Goal: Information Seeking & Learning: Find specific page/section

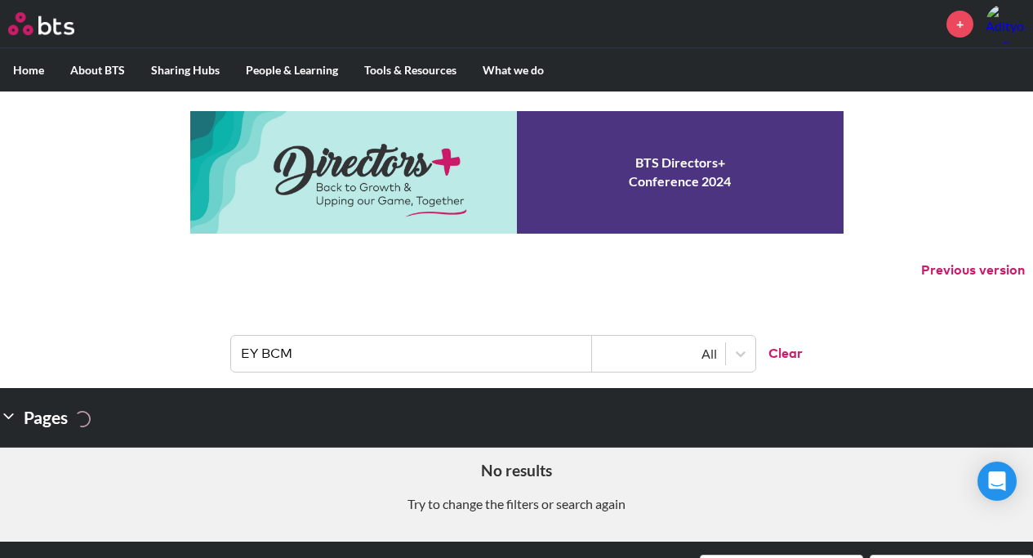
scroll to position [291, 0]
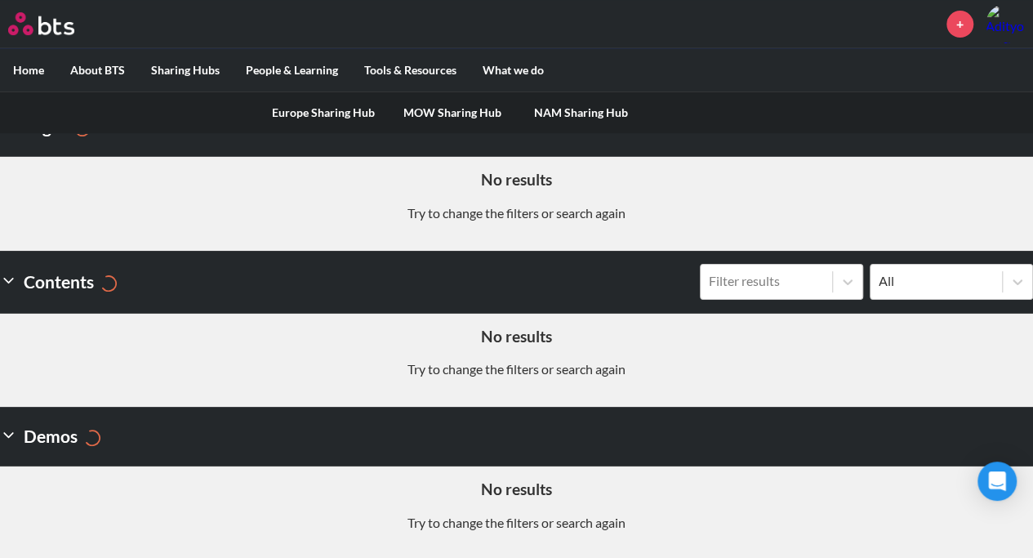
click at [444, 112] on link "MOW Sharing Hub" at bounding box center [452, 112] width 129 height 42
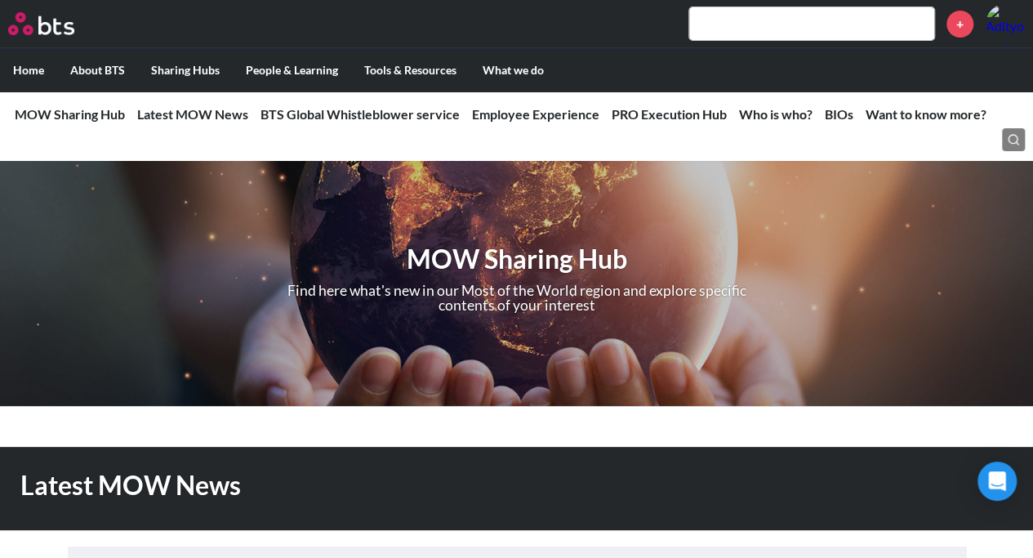
click at [767, 8] on input "text" at bounding box center [811, 23] width 245 height 33
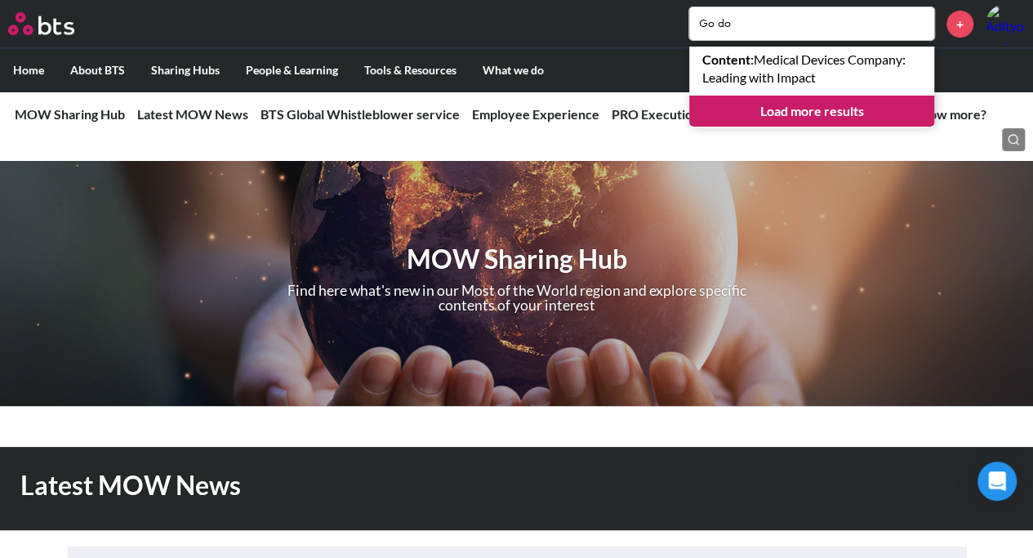
drag, startPoint x: 749, startPoint y: 28, endPoint x: 652, endPoint y: 29, distance: 97.2
click at [652, 29] on div "Go do Content : Medical Devices Company: Leading with Impact Load more results +" at bounding box center [565, 23] width 920 height 39
type input "\"
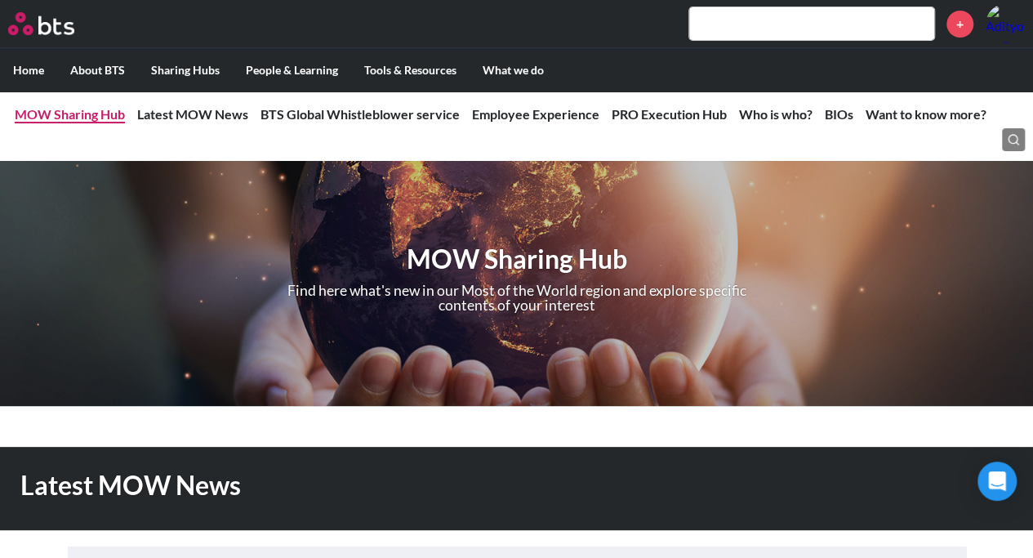
click at [106, 109] on link "MOW Sharing Hub" at bounding box center [70, 114] width 110 height 16
click at [65, 117] on link "MOW Sharing Hub" at bounding box center [70, 114] width 110 height 16
click at [84, 115] on link "MOW Sharing Hub" at bounding box center [70, 114] width 110 height 16
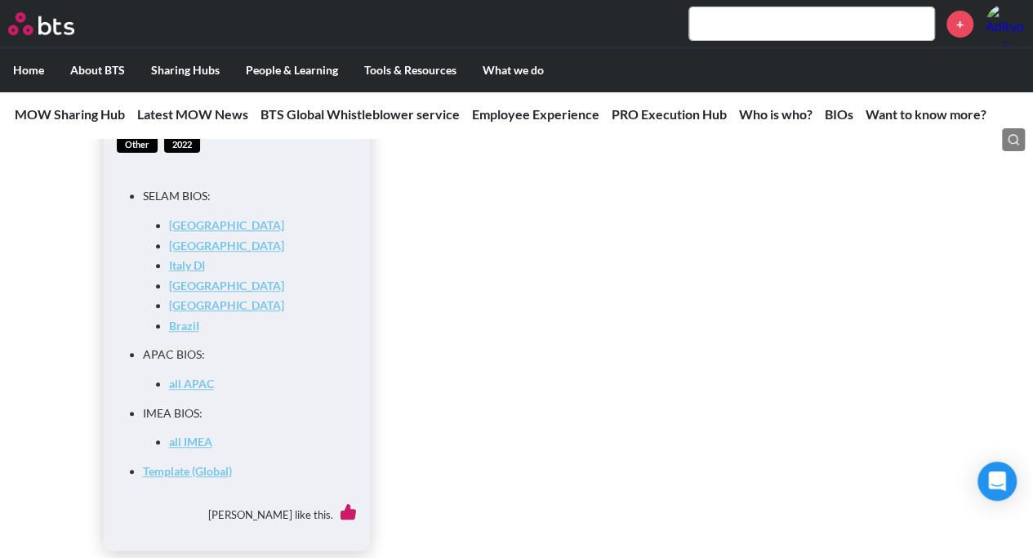
scroll to position [6534, 0]
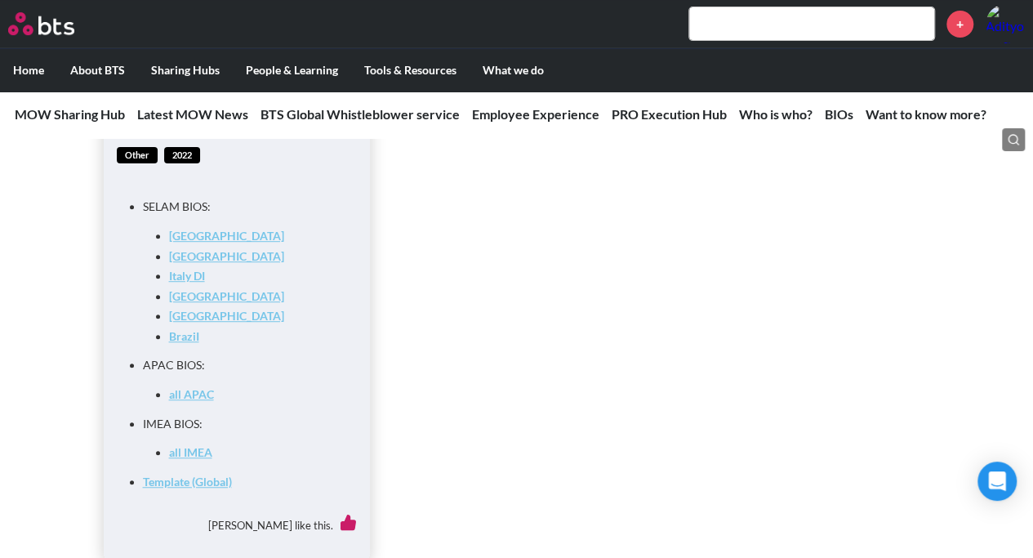
click at [813, 24] on input "text" at bounding box center [811, 23] width 245 height 33
click at [20, 69] on label "Home" at bounding box center [28, 70] width 57 height 42
click at [0, 0] on input "Home" at bounding box center [0, 0] width 0 height 0
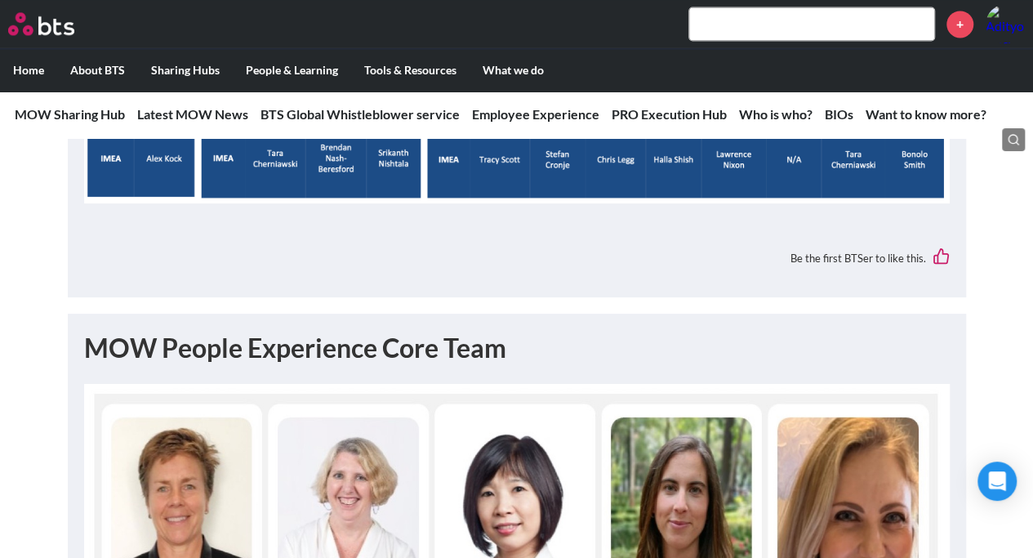
scroll to position [4231, 0]
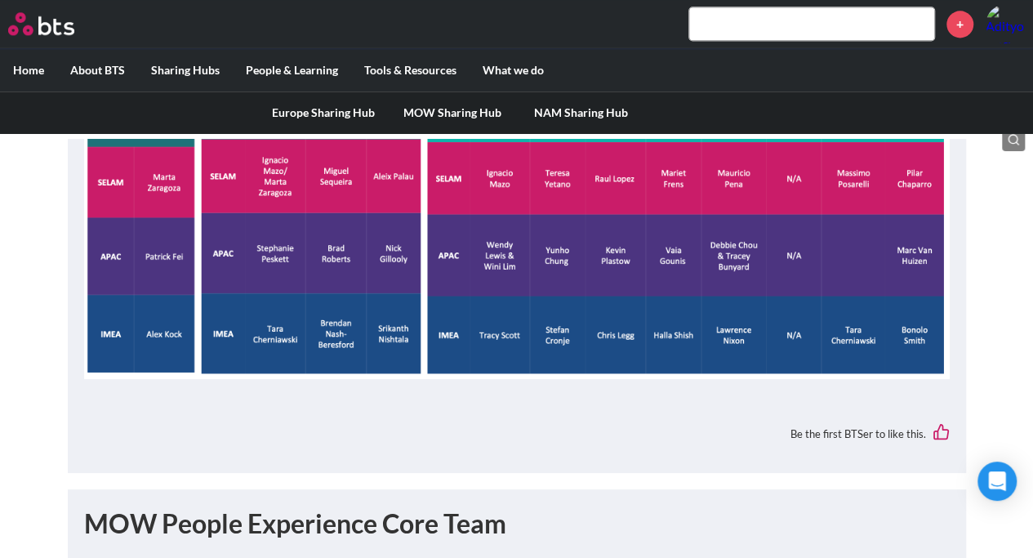
click at [462, 112] on link "MOW Sharing Hub" at bounding box center [452, 112] width 129 height 42
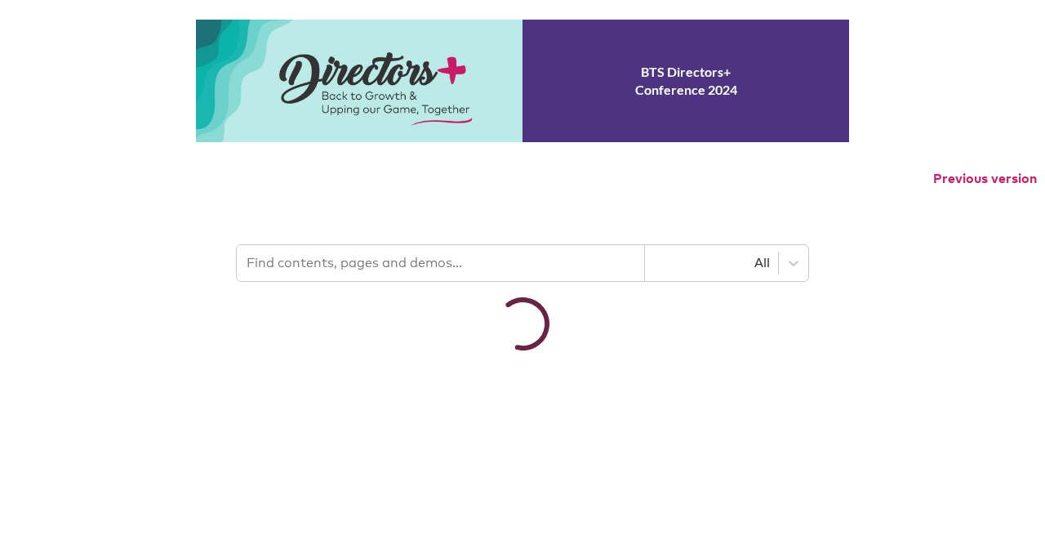
click at [345, 256] on input "text" at bounding box center [441, 263] width 408 height 36
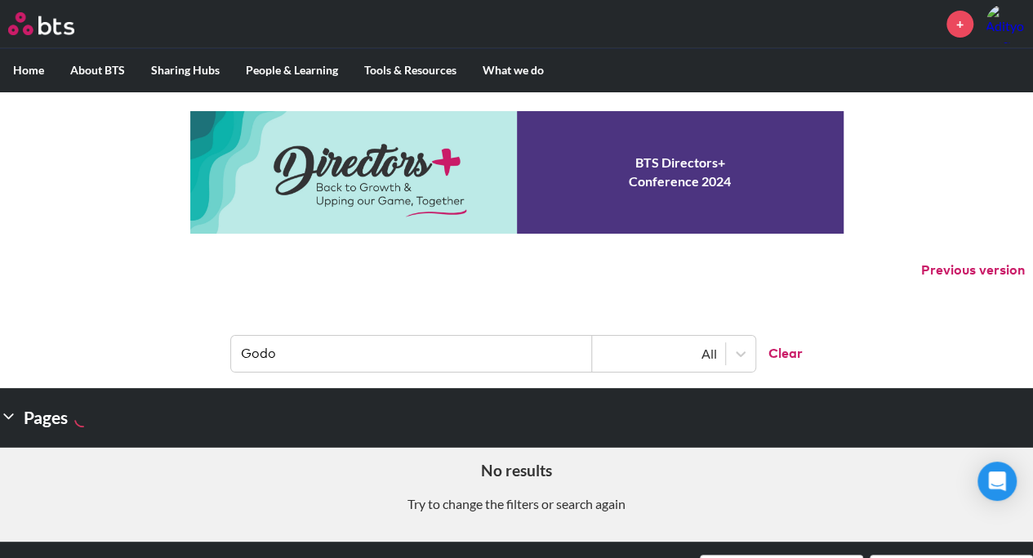
click at [260, 354] on input "Godo" at bounding box center [411, 354] width 361 height 36
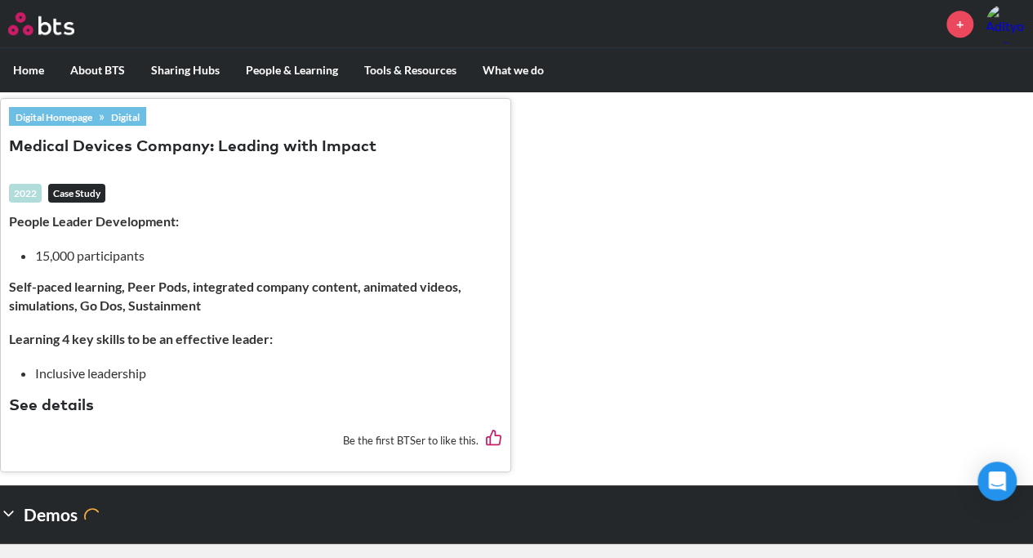
scroll to position [598, 0]
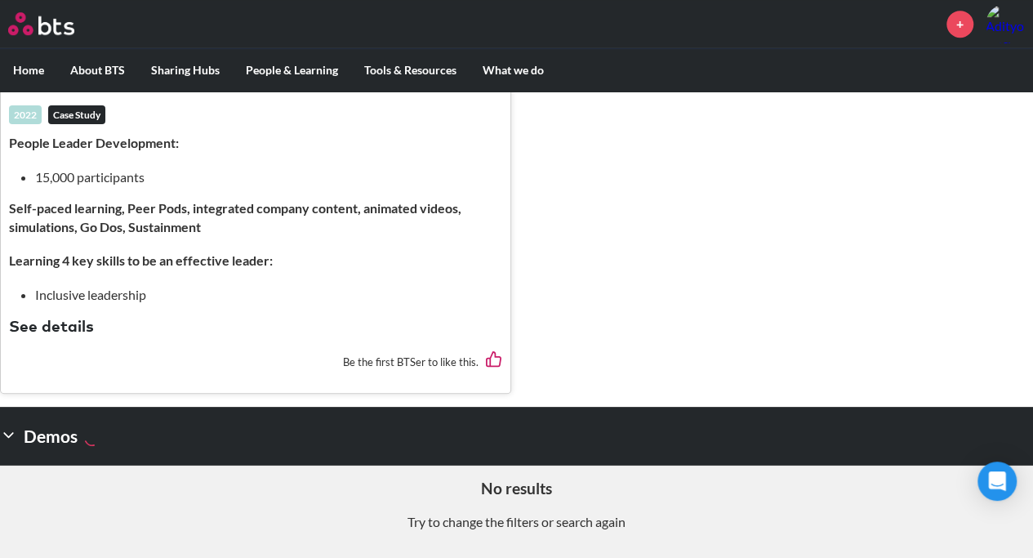
type input "Go do"
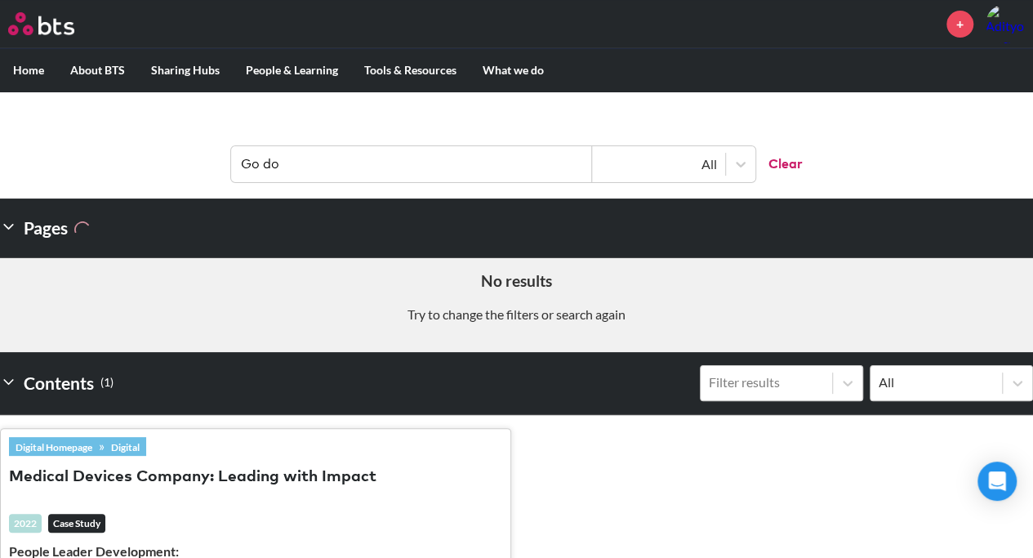
scroll to position [0, 0]
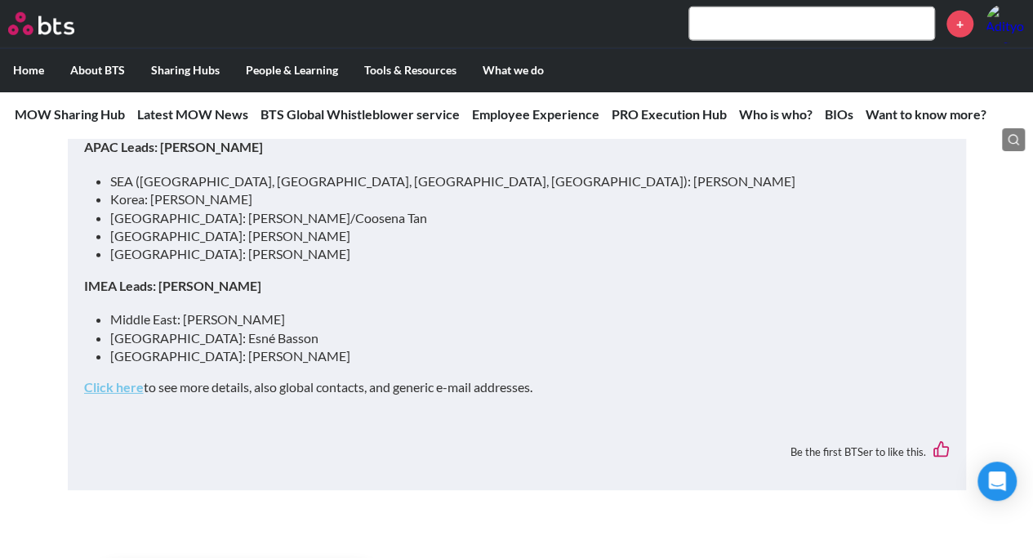
scroll to position [5799, 0]
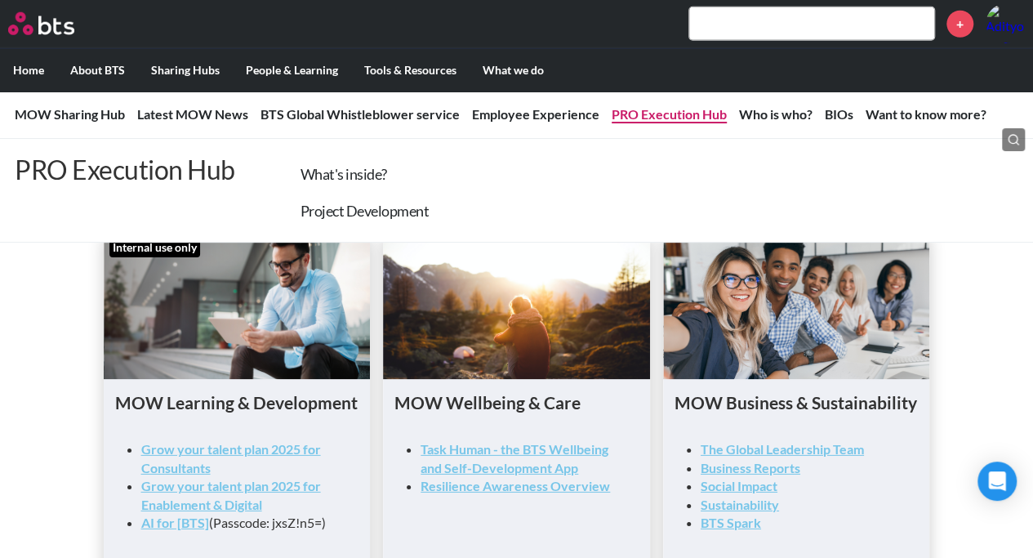
click at [679, 116] on link "PRO Execution Hub" at bounding box center [669, 114] width 115 height 16
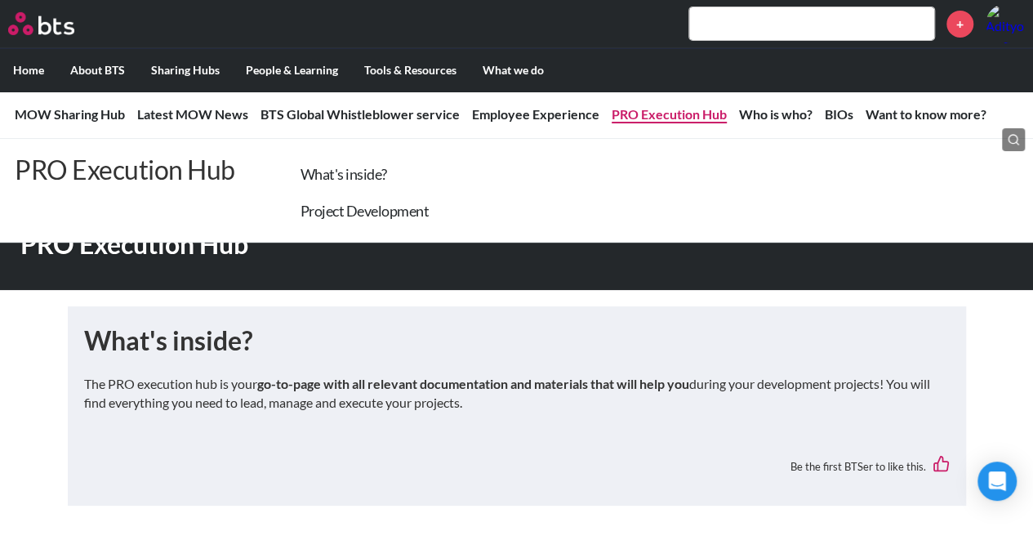
scroll to position [2741, 0]
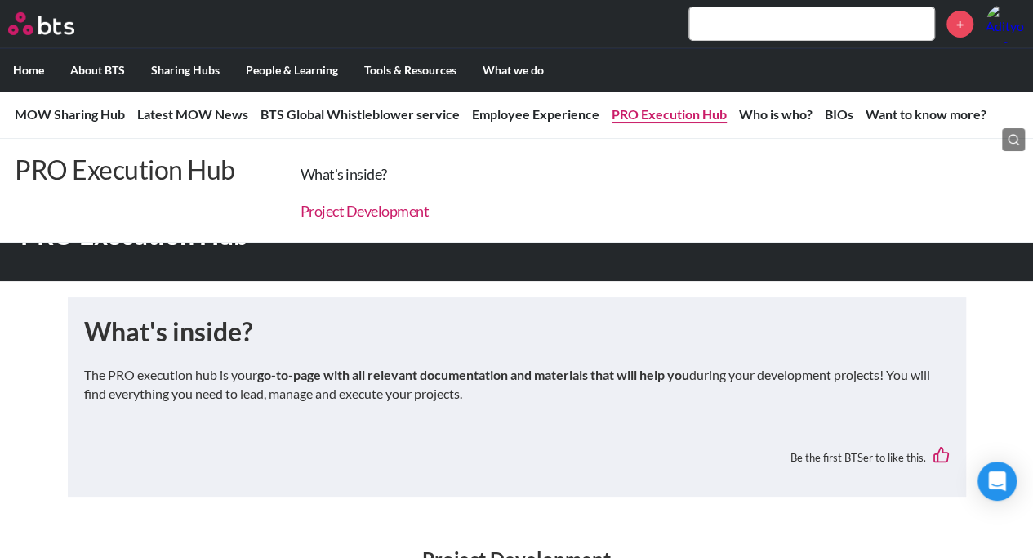
click at [388, 214] on link "Project Development" at bounding box center [365, 211] width 129 height 18
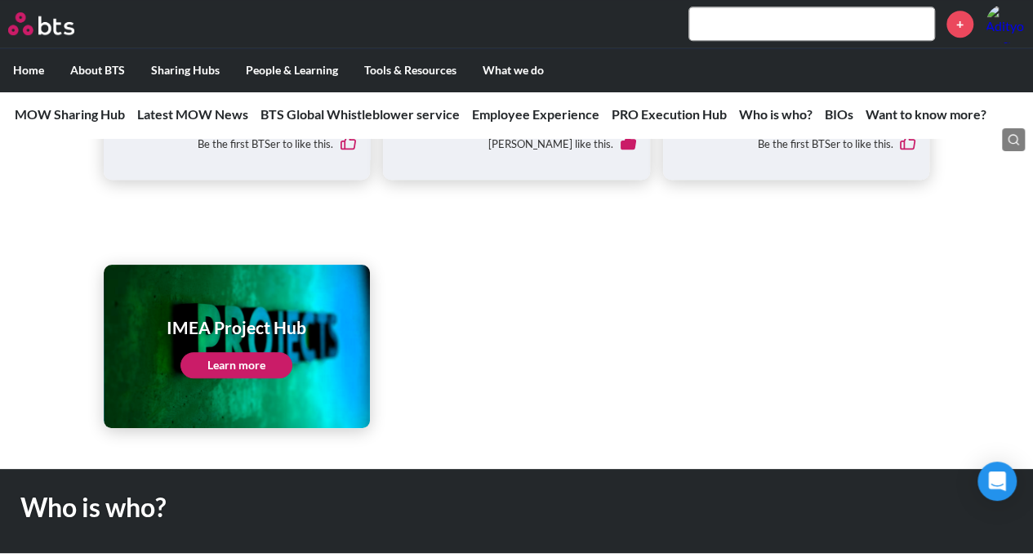
scroll to position [3629, 0]
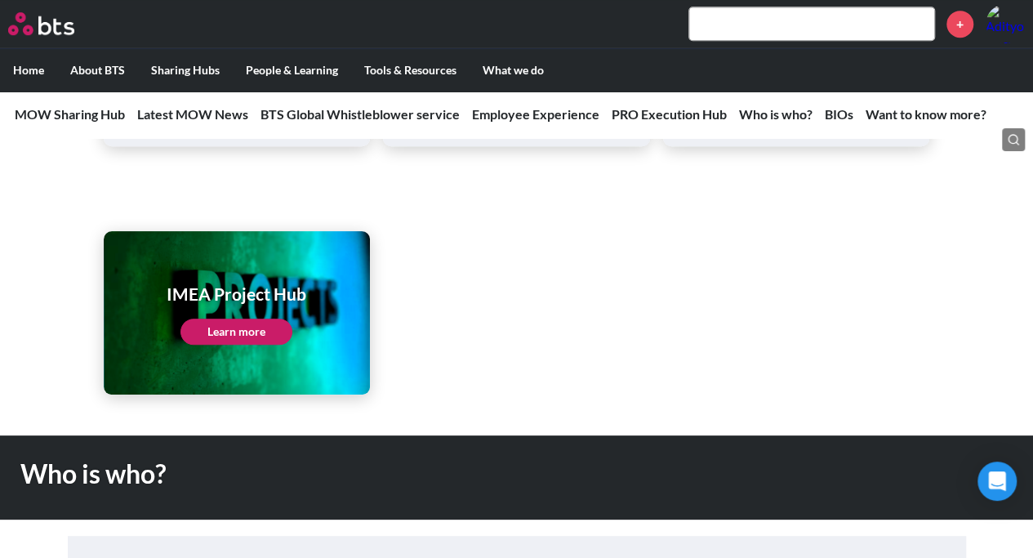
click at [288, 319] on div "IMEA Project Hub Learn more" at bounding box center [237, 313] width 140 height 63
click at [287, 301] on h1 "IMEA Project Hub" at bounding box center [237, 294] width 140 height 24
click at [275, 339] on link "Learn more" at bounding box center [236, 332] width 112 height 26
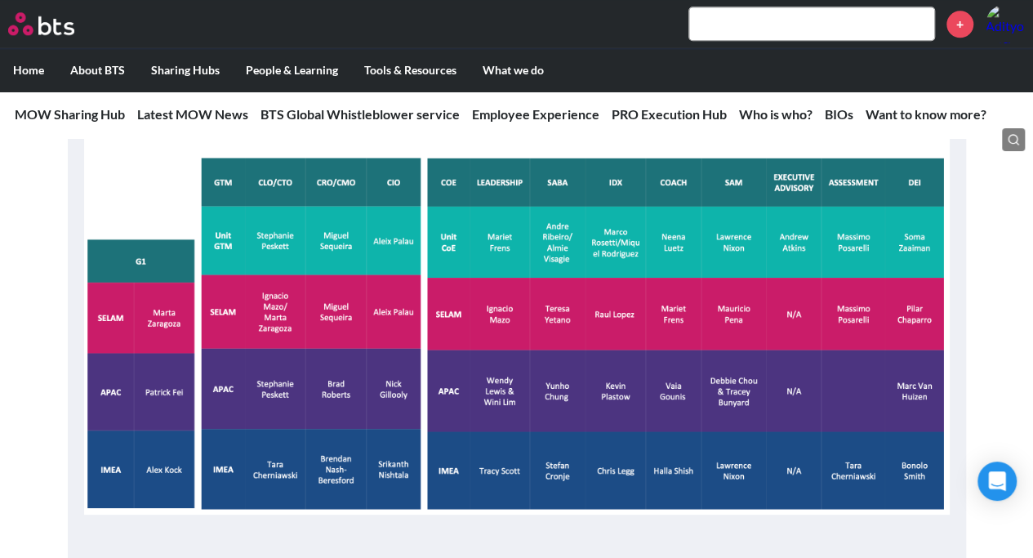
scroll to position [4119, 0]
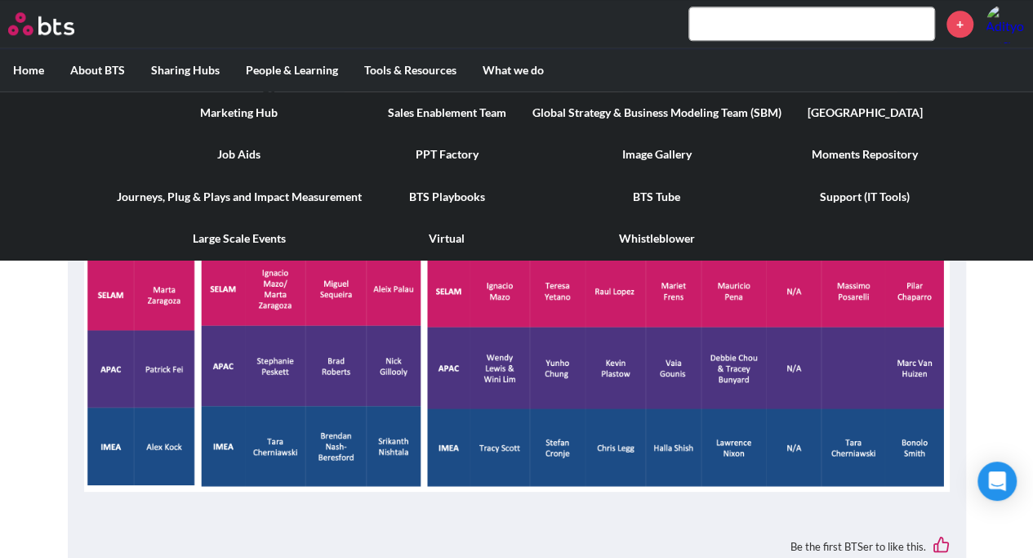
click at [420, 148] on link "PPT Factory" at bounding box center [447, 154] width 145 height 42
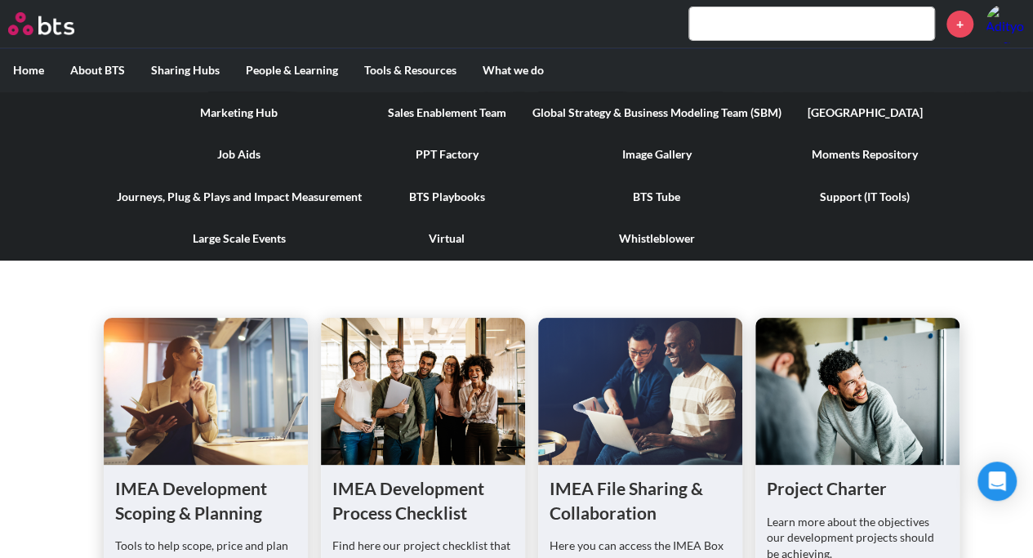
click at [440, 197] on link "BTS Playbooks" at bounding box center [447, 197] width 145 height 42
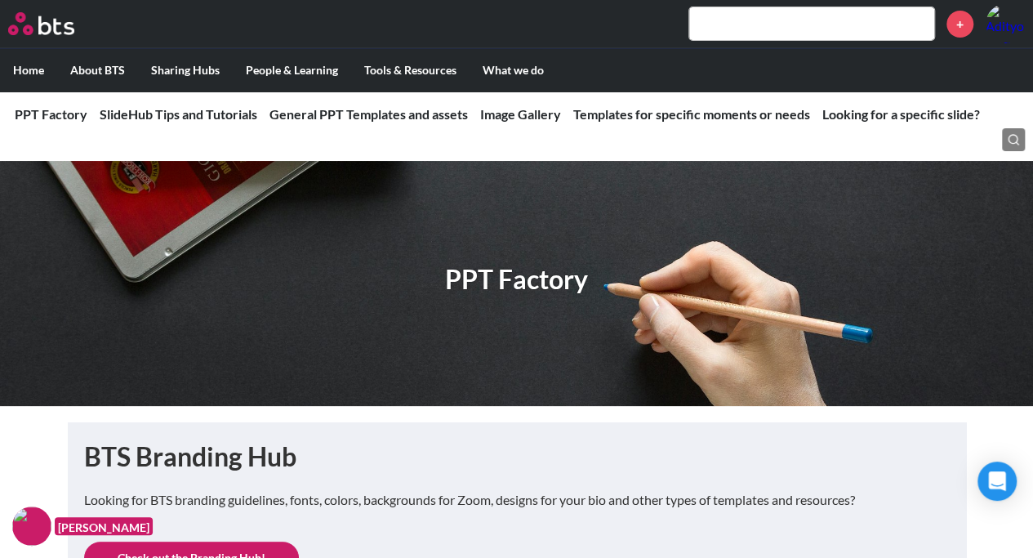
click at [763, 16] on input "text" at bounding box center [811, 23] width 245 height 33
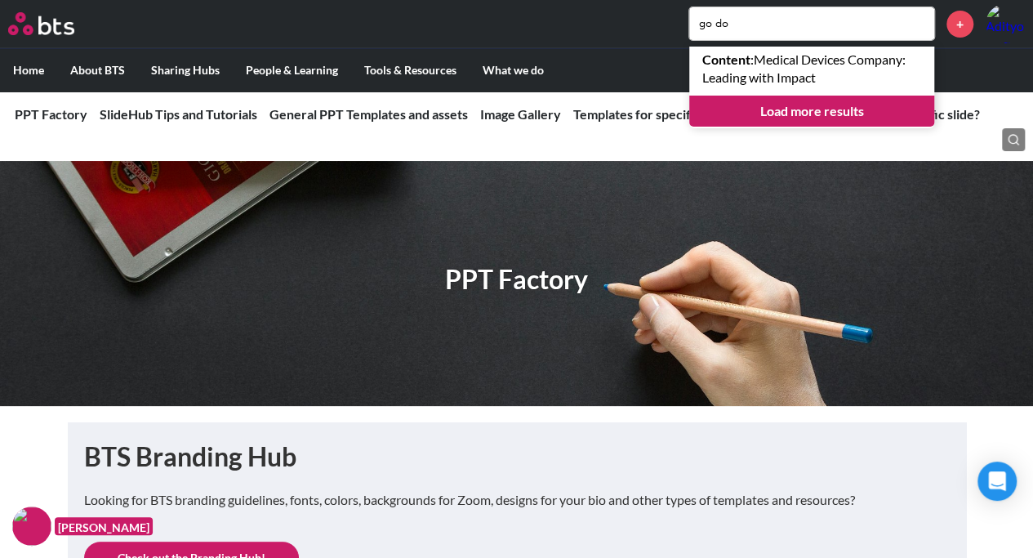
type input "go do"
click at [826, 117] on link "Load more results" at bounding box center [811, 111] width 245 height 31
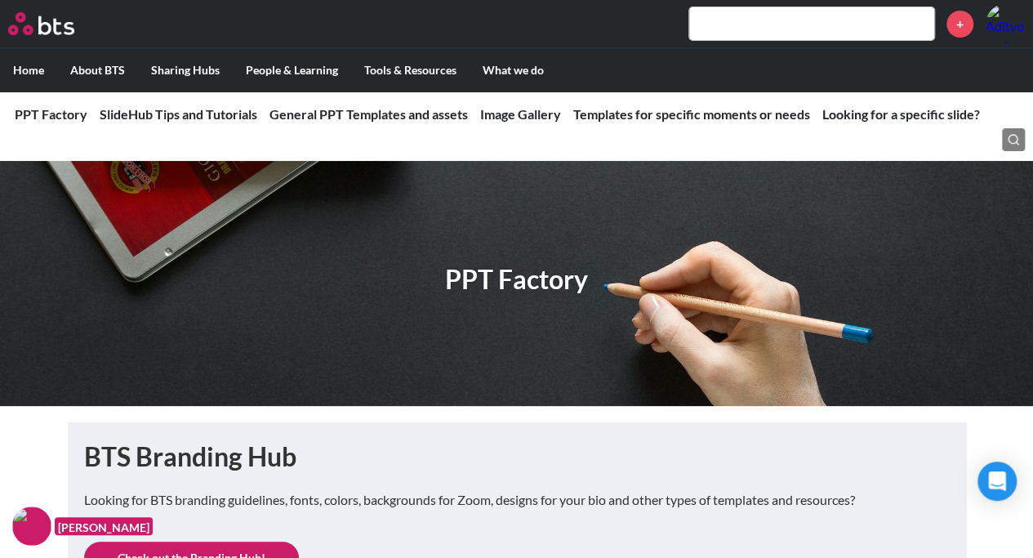
click at [830, 17] on input "text" at bounding box center [811, 23] width 245 height 33
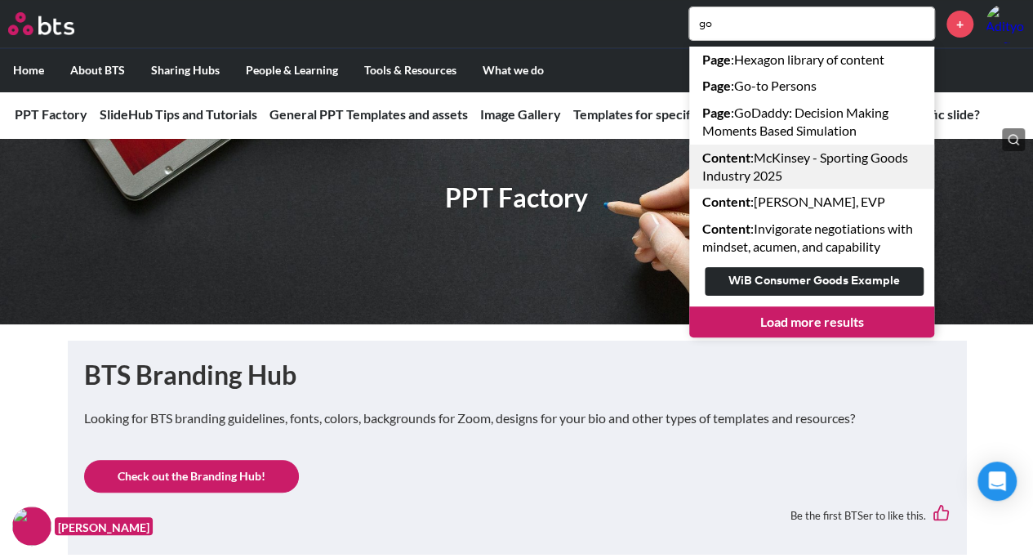
scroll to position [245, 0]
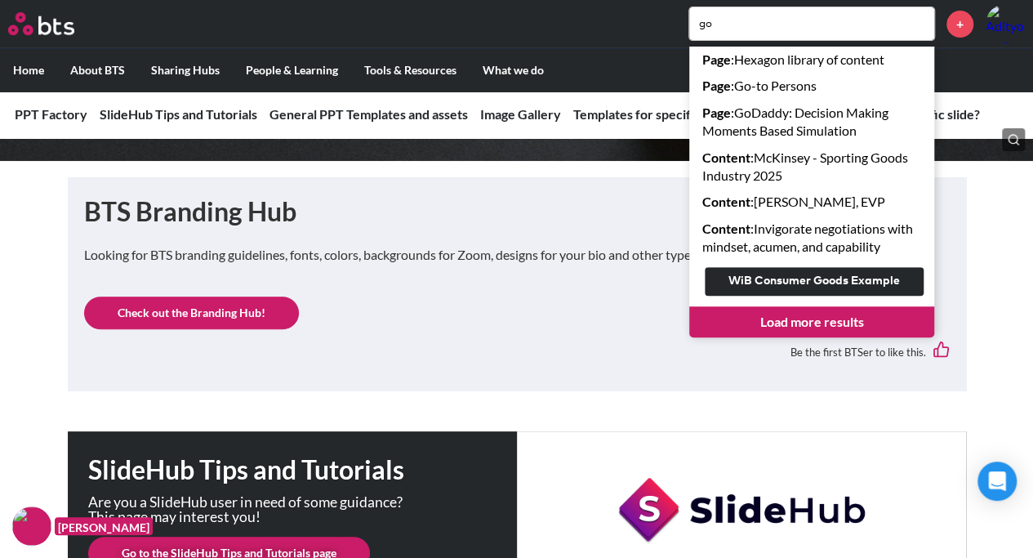
type input "go"
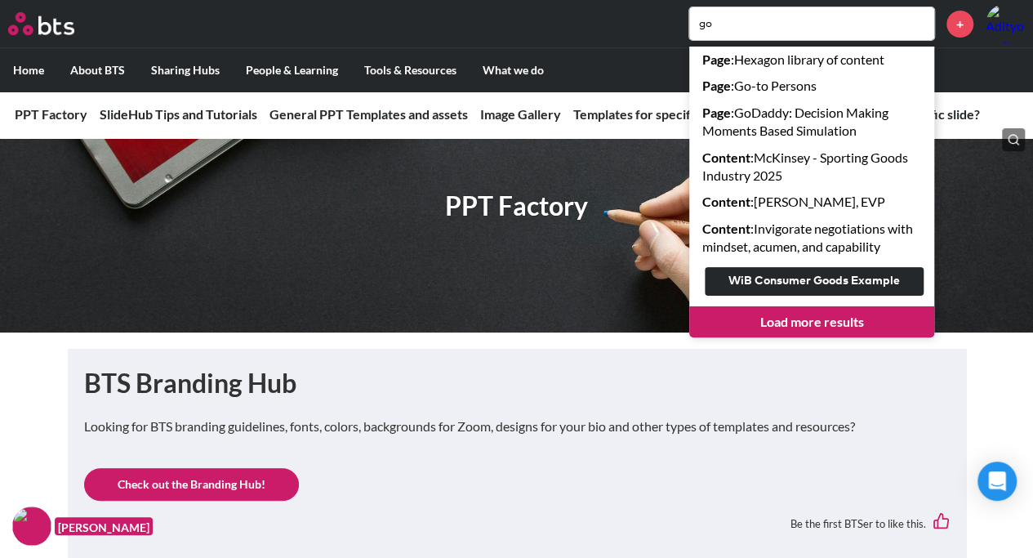
scroll to position [0, 0]
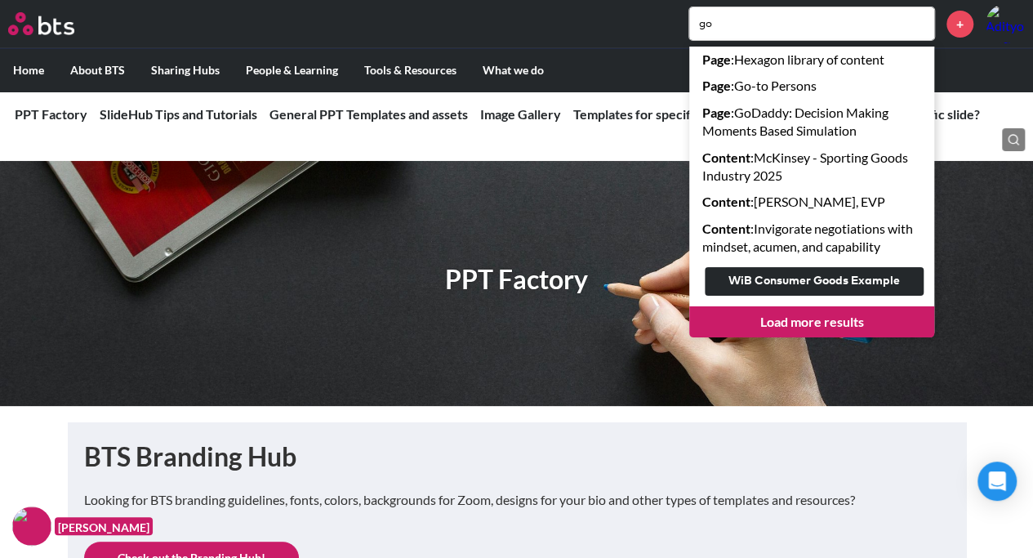
click at [485, 556] on div "BTS Branding Hub Looking for BTS branding guidelines, fonts, colors, background…" at bounding box center [517, 529] width 866 height 181
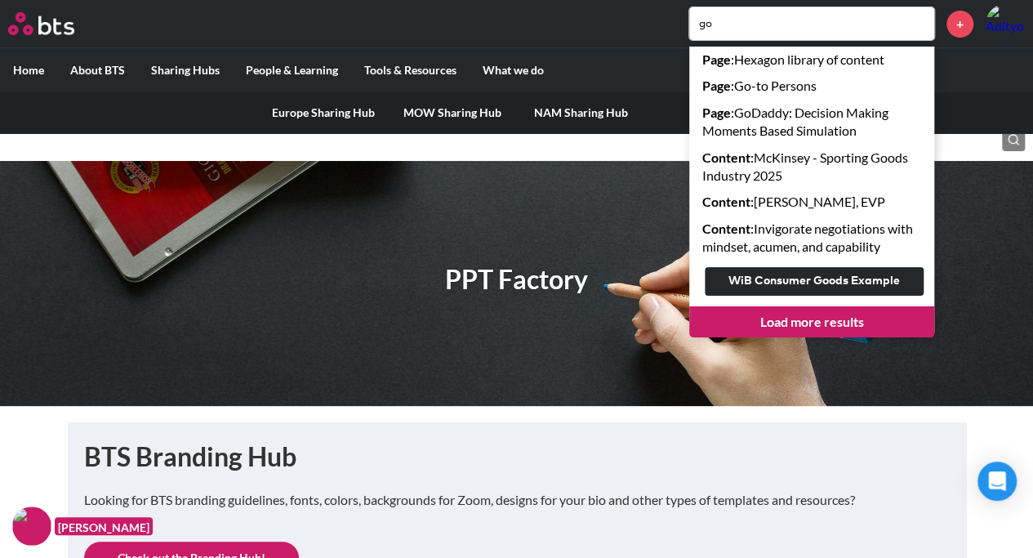
click at [350, 110] on link "Europe Sharing Hub" at bounding box center [323, 112] width 129 height 42
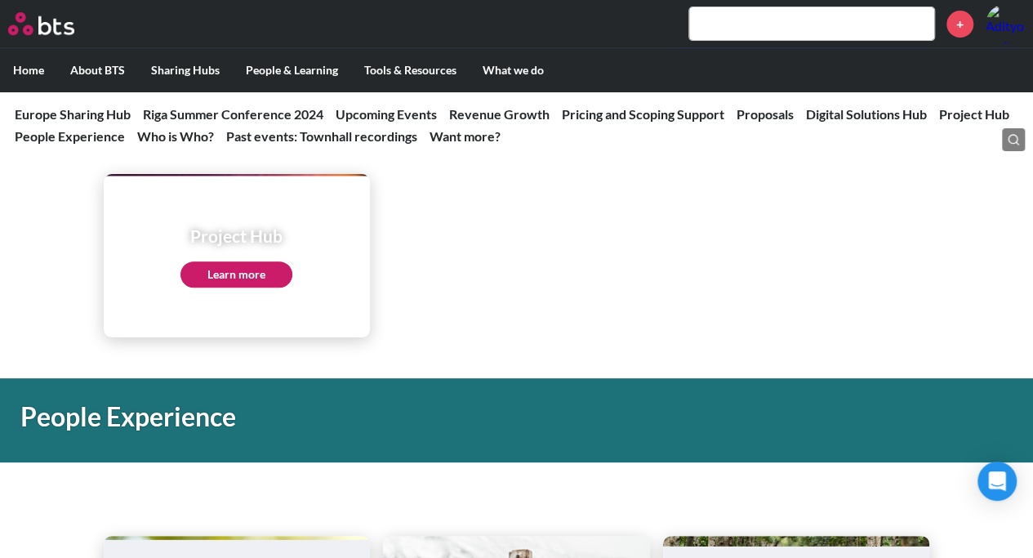
scroll to position [3267, 0]
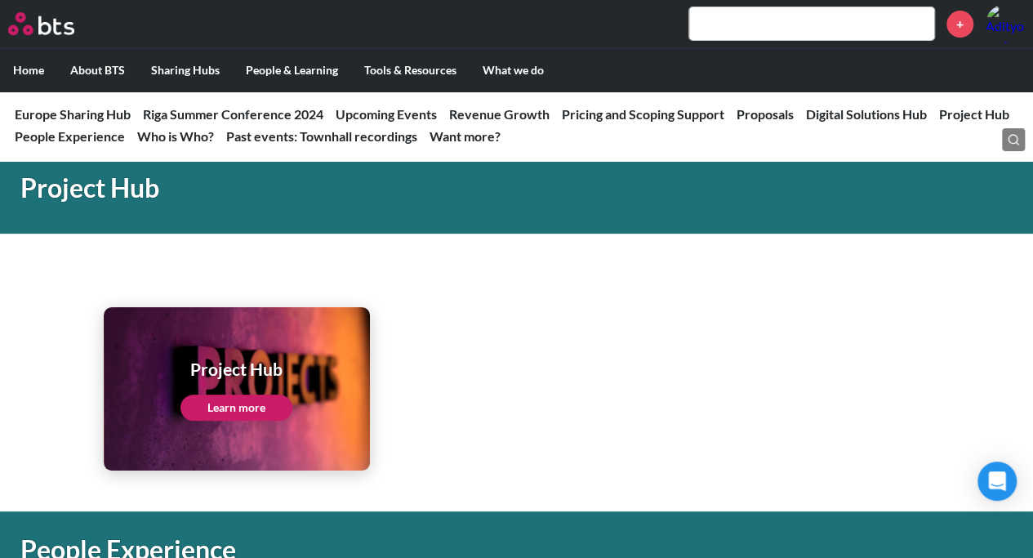
click at [217, 403] on link "Learn more" at bounding box center [236, 407] width 112 height 26
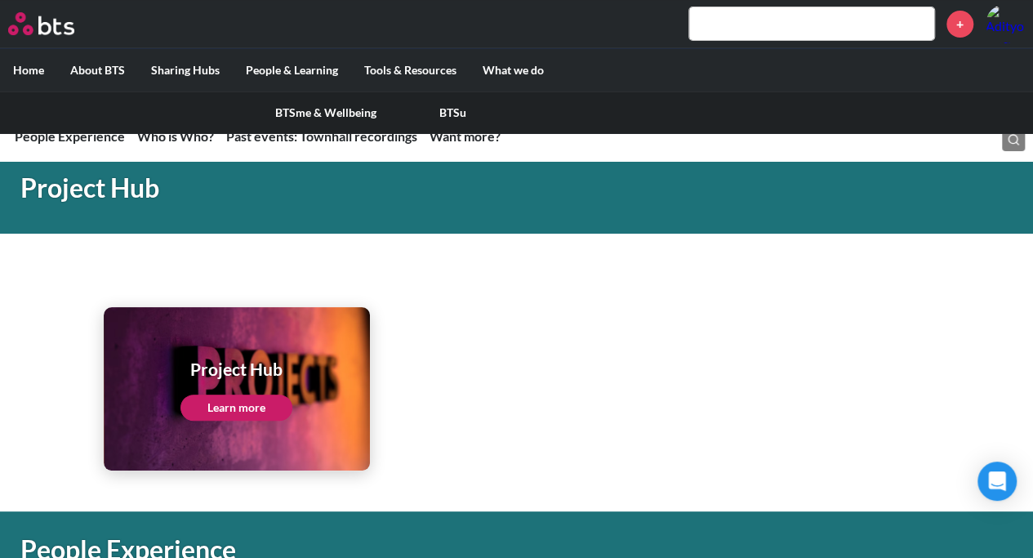
click at [443, 114] on link "BTSu" at bounding box center [453, 112] width 127 height 42
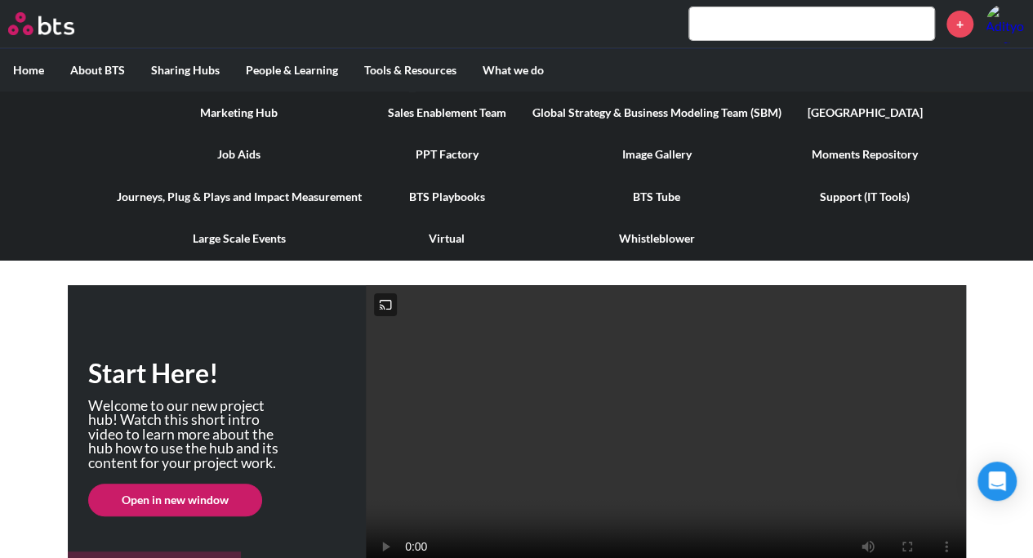
click at [459, 197] on link "BTS Playbooks" at bounding box center [447, 197] width 145 height 42
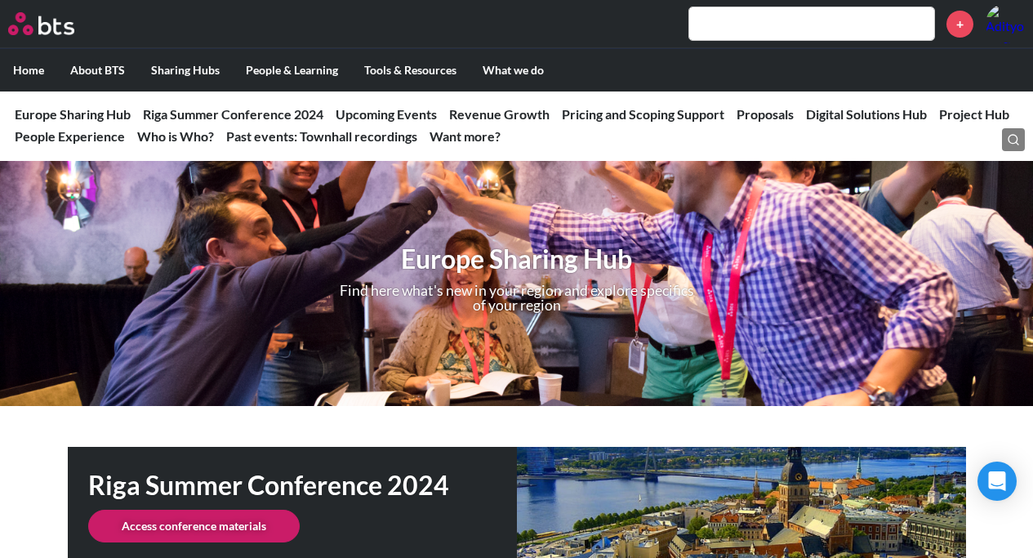
scroll to position [3265, 0]
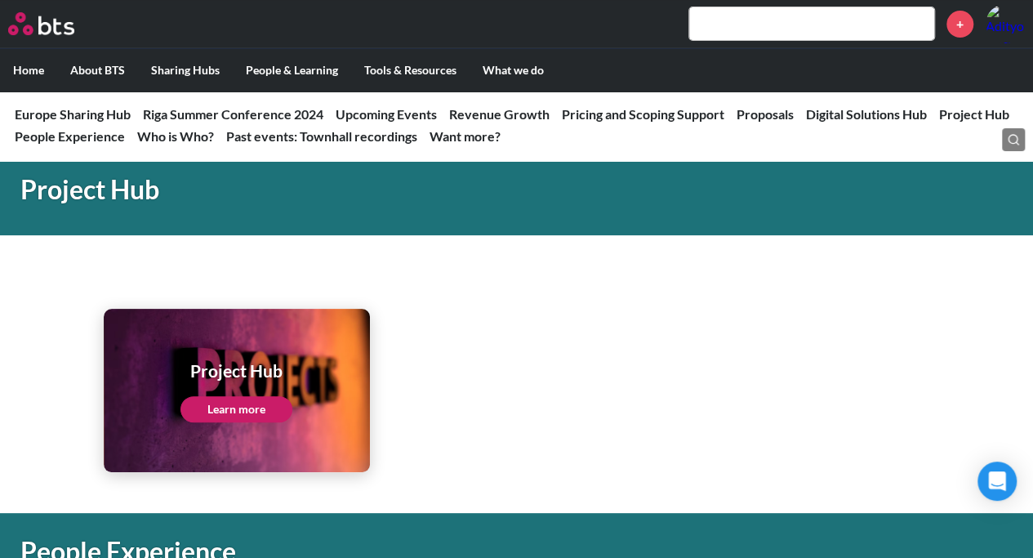
click at [21, 76] on label "Home" at bounding box center [28, 70] width 57 height 42
click at [0, 0] on input "Home" at bounding box center [0, 0] width 0 height 0
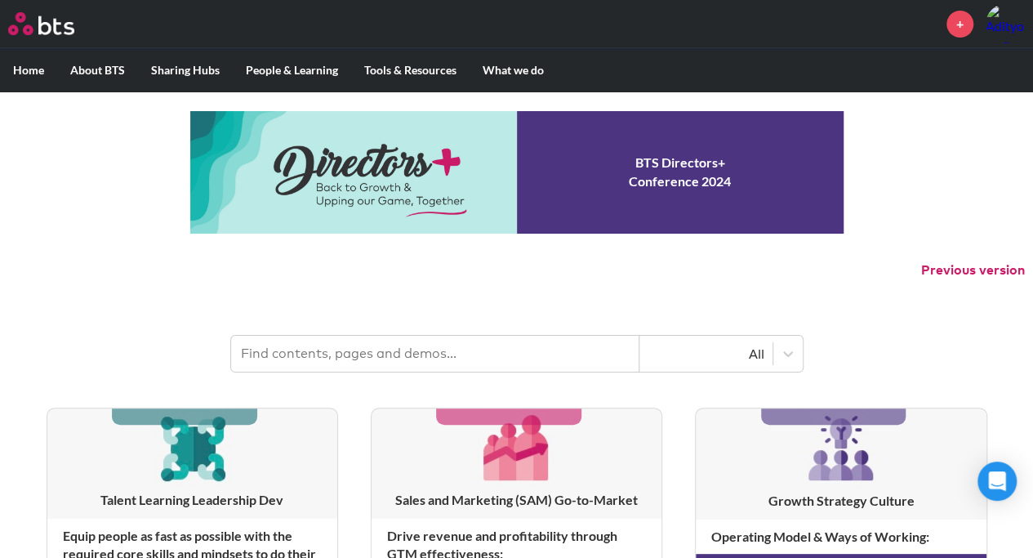
click at [531, 349] on input "text" at bounding box center [435, 354] width 408 height 36
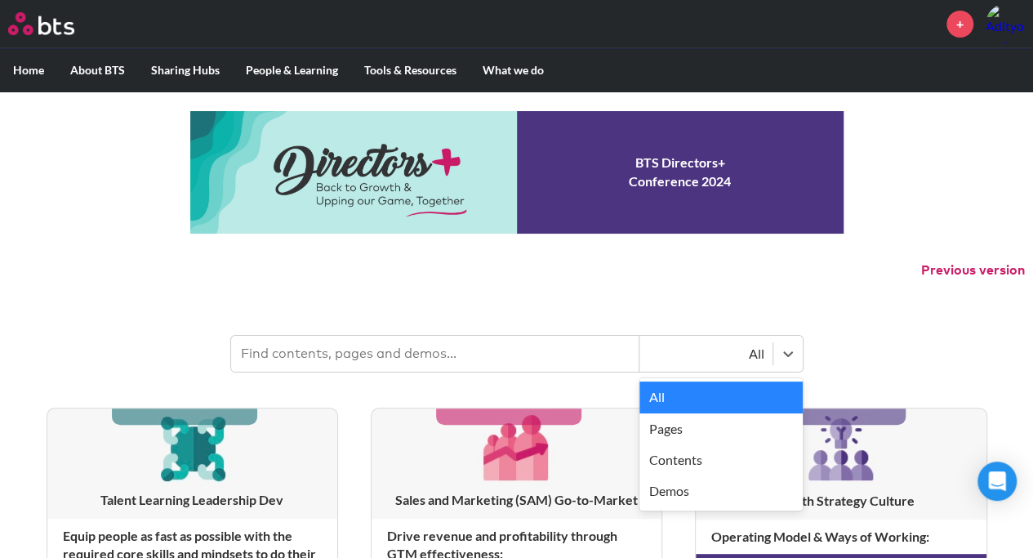
click at [750, 349] on div "All" at bounding box center [706, 354] width 117 height 18
click at [537, 363] on input "text" at bounding box center [435, 354] width 408 height 36
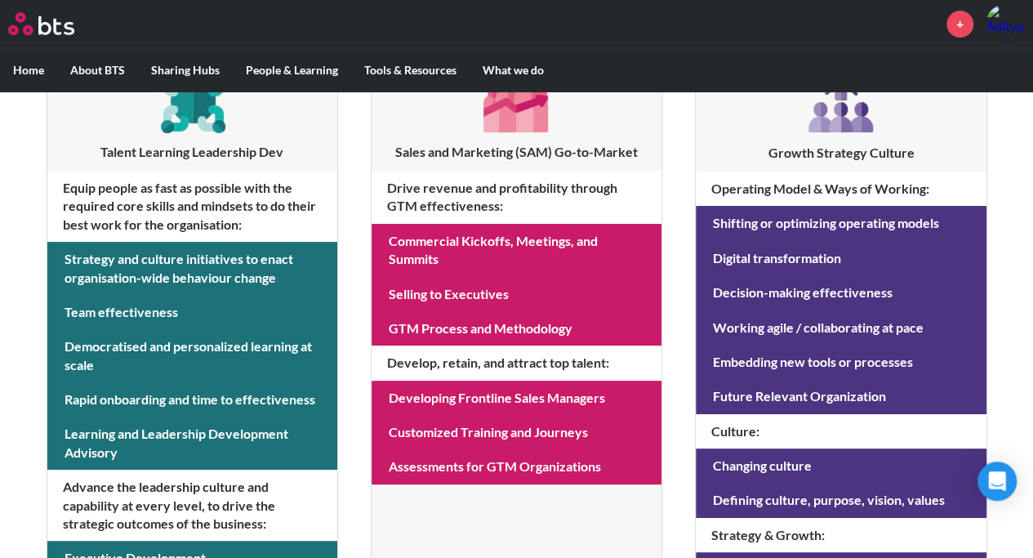
scroll to position [103, 0]
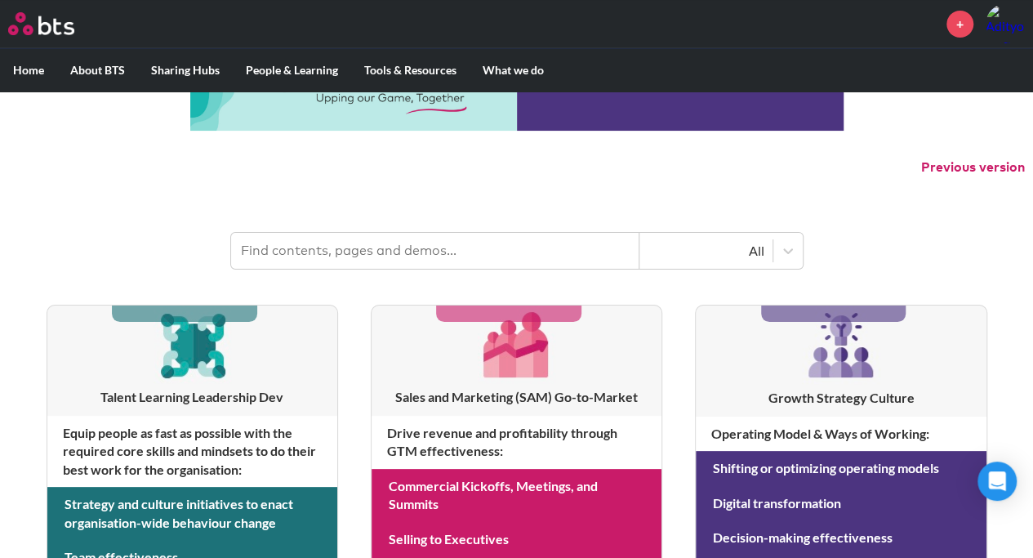
click at [375, 245] on input "text" at bounding box center [435, 251] width 408 height 36
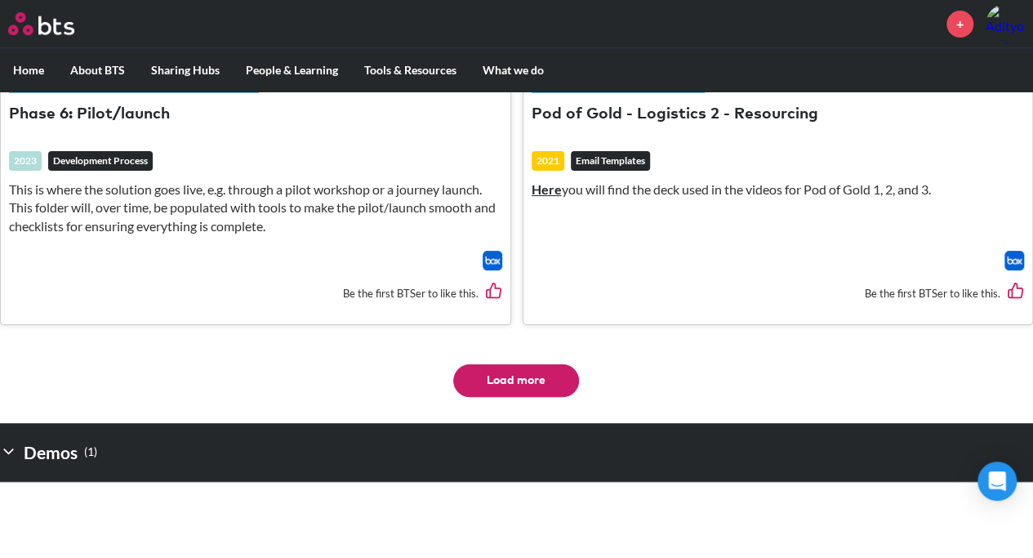
scroll to position [3482, 0]
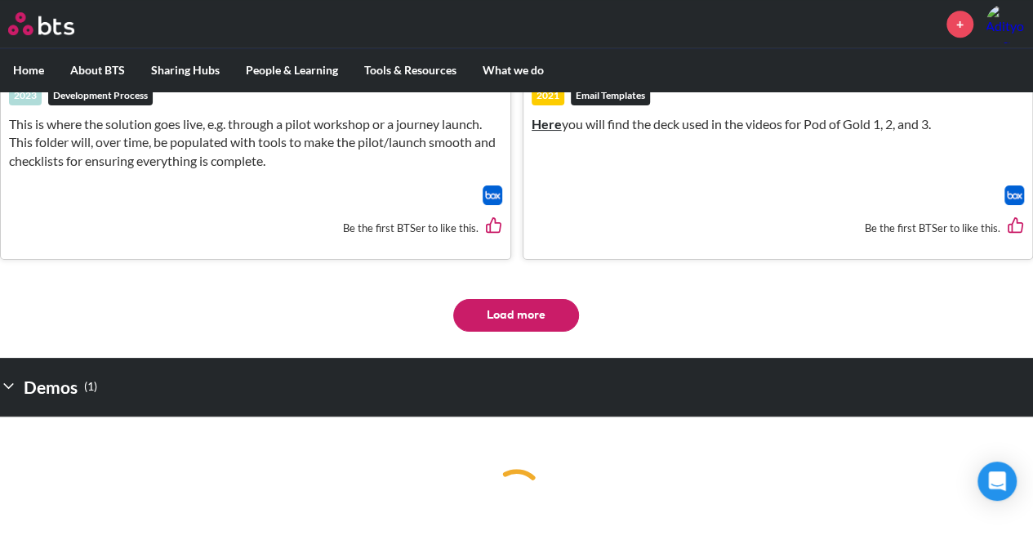
click at [12, 377] on icon at bounding box center [8, 385] width 17 height 17
click at [545, 306] on button "Load more" at bounding box center [516, 315] width 126 height 33
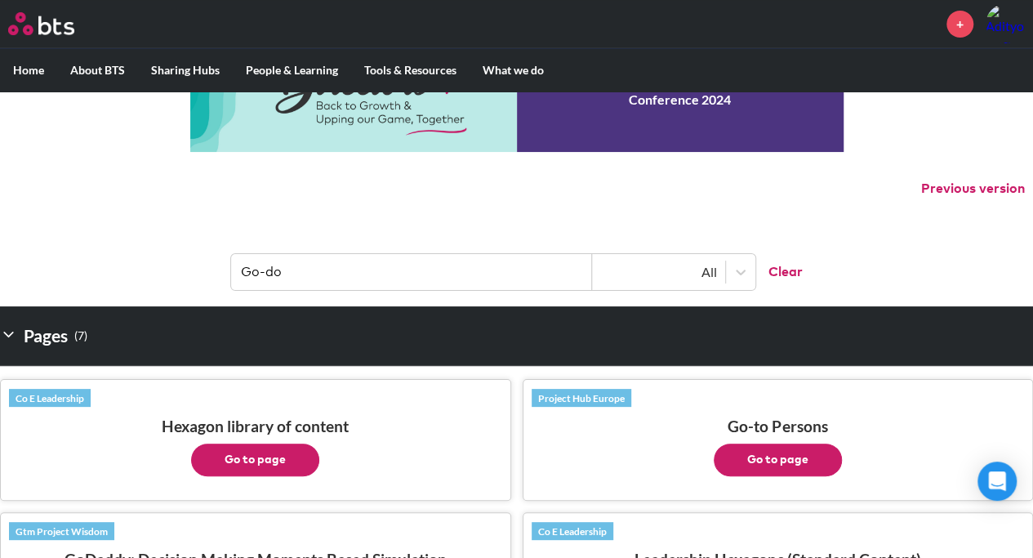
scroll to position [0, 0]
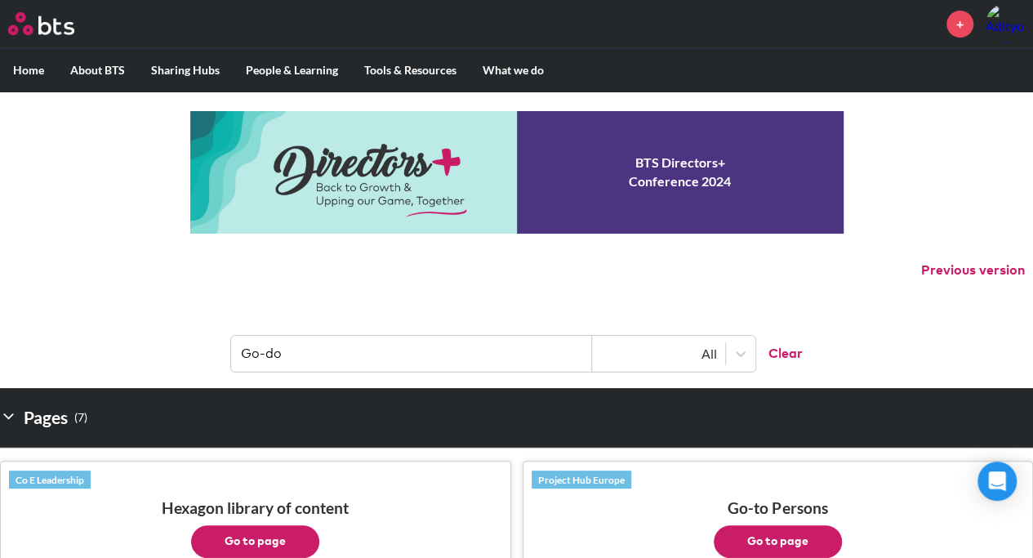
click at [265, 354] on input "Go-do" at bounding box center [411, 354] width 361 height 36
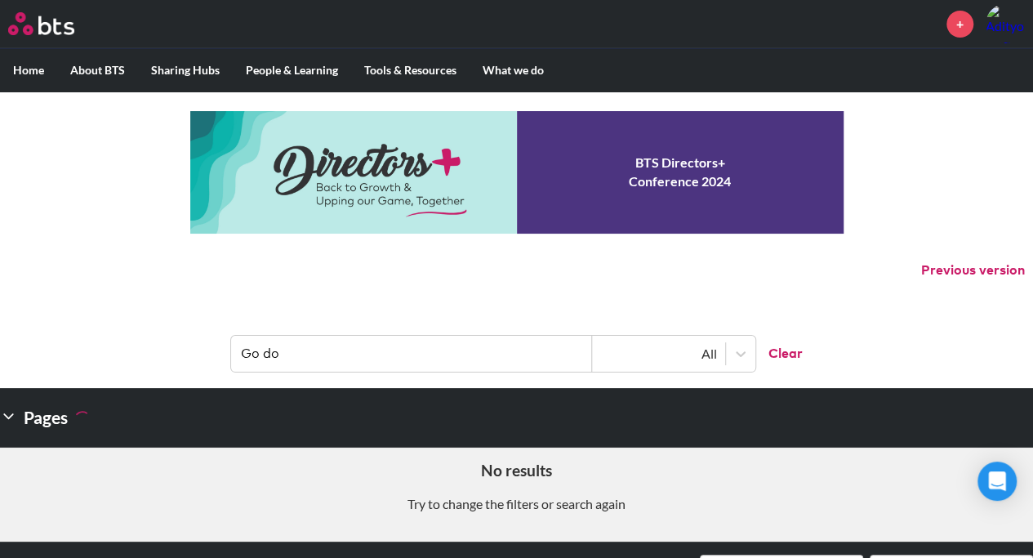
click at [281, 349] on input "Go do" at bounding box center [411, 354] width 361 height 36
click at [283, 349] on input "Go do" at bounding box center [411, 354] width 361 height 36
type input "G"
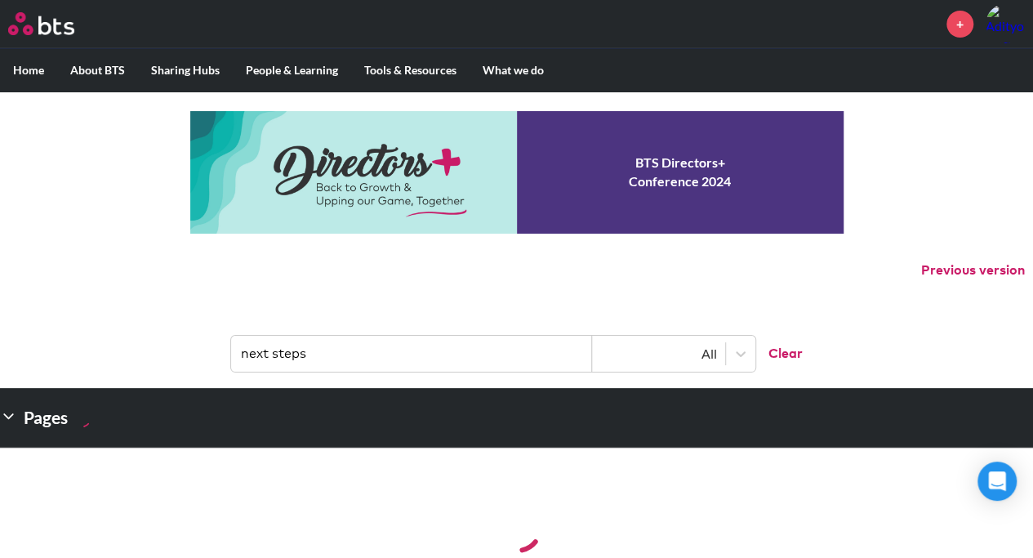
click at [345, 346] on input "next steps" at bounding box center [411, 354] width 361 height 36
type input "actions"
drag, startPoint x: 149, startPoint y: 105, endPoint x: 36, endPoint y: -60, distance: 200.3
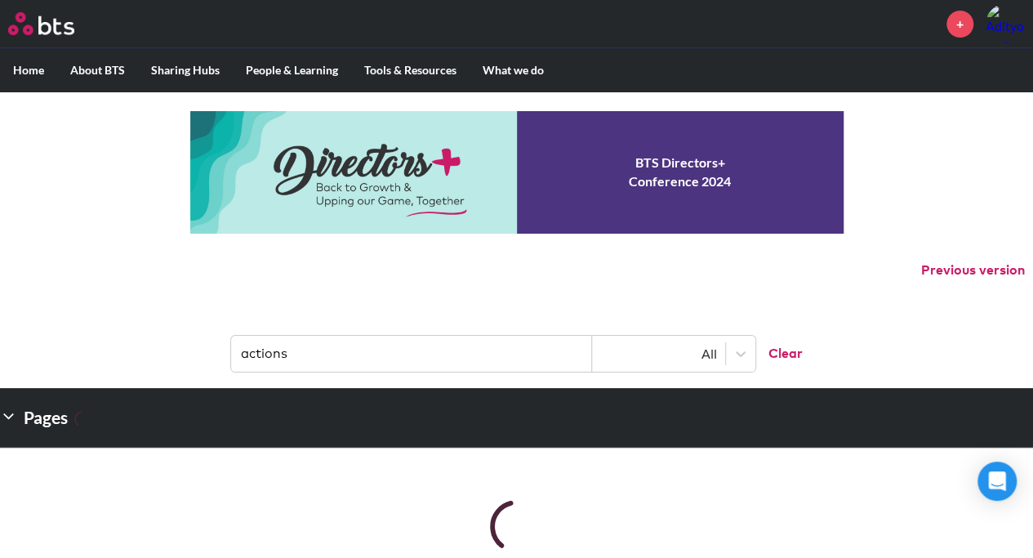
drag, startPoint x: 36, startPoint y: -60, endPoint x: 723, endPoint y: 298, distance: 774.4
click at [723, 298] on div "MENU + Home About BTS Who we are How we work: Policies, Toolkits and Guidance I…" at bounding box center [516, 521] width 1033 height 1043
